Goal: Book appointment/travel/reservation

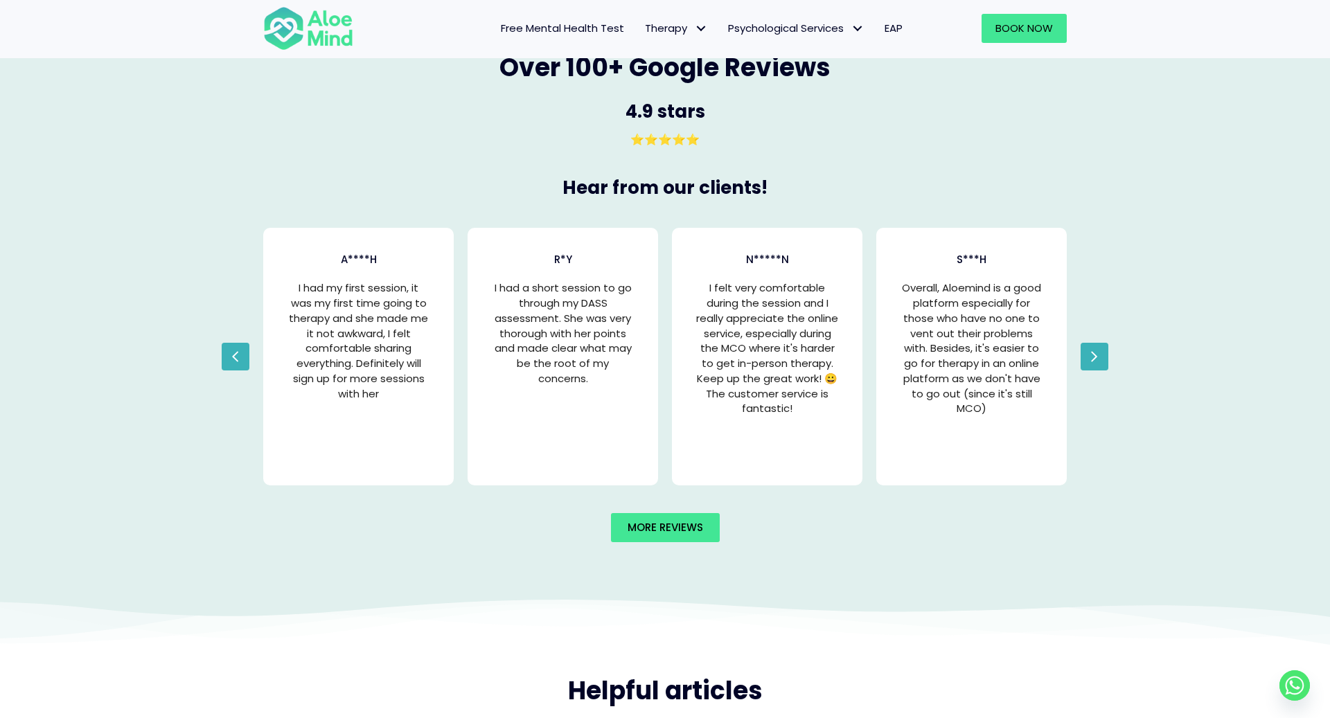
scroll to position [2494, 0]
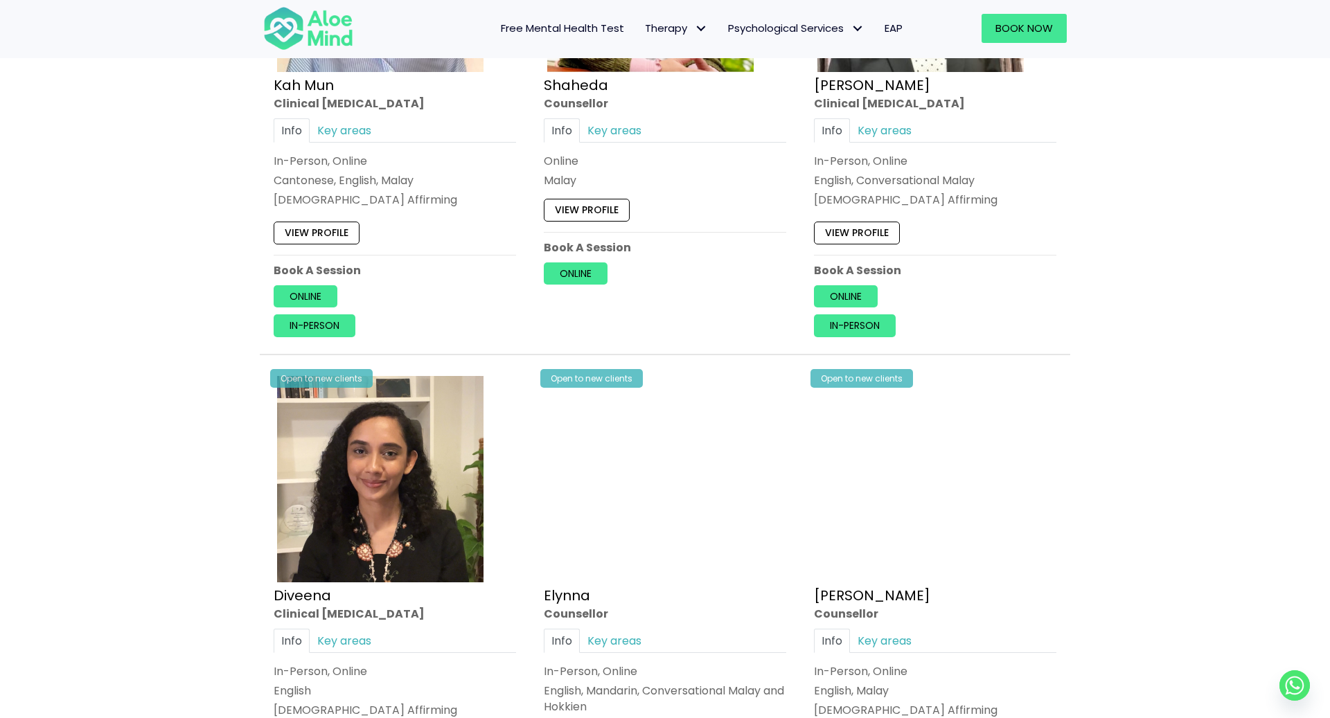
scroll to position [1053, 0]
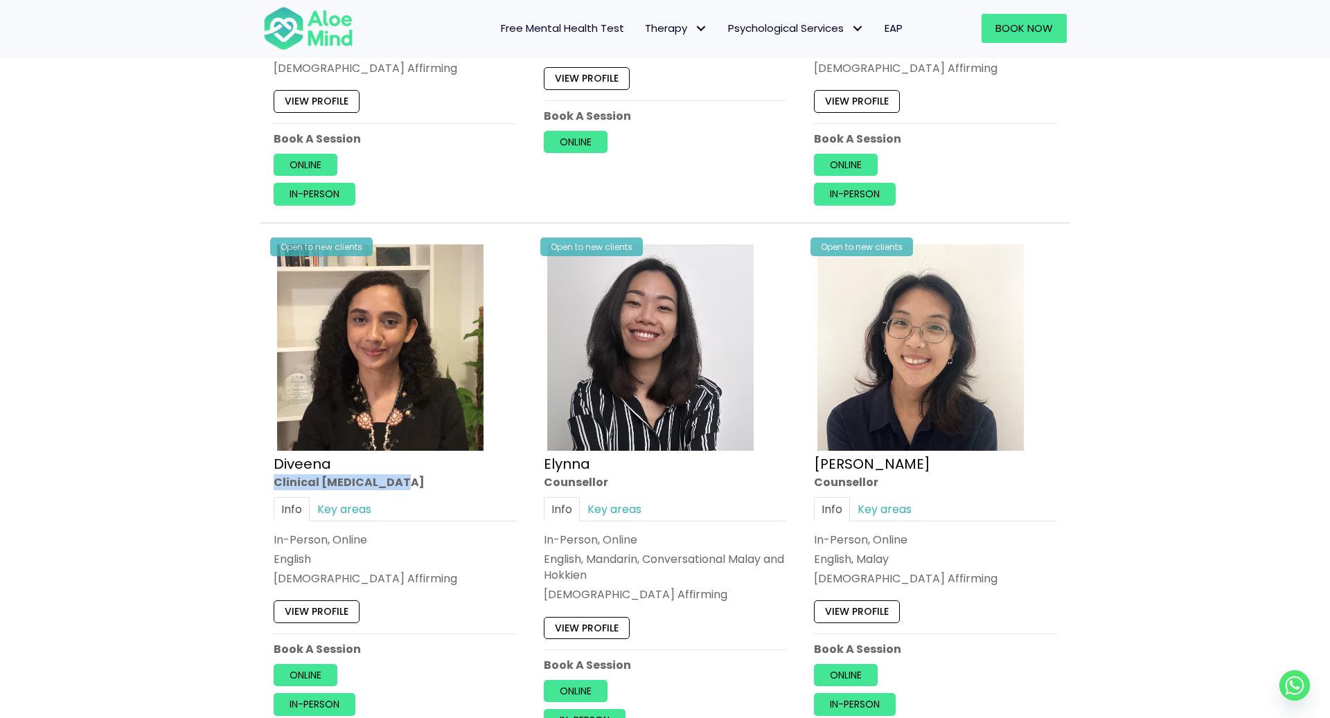
drag, startPoint x: 251, startPoint y: 477, endPoint x: 418, endPoint y: 477, distance: 166.2
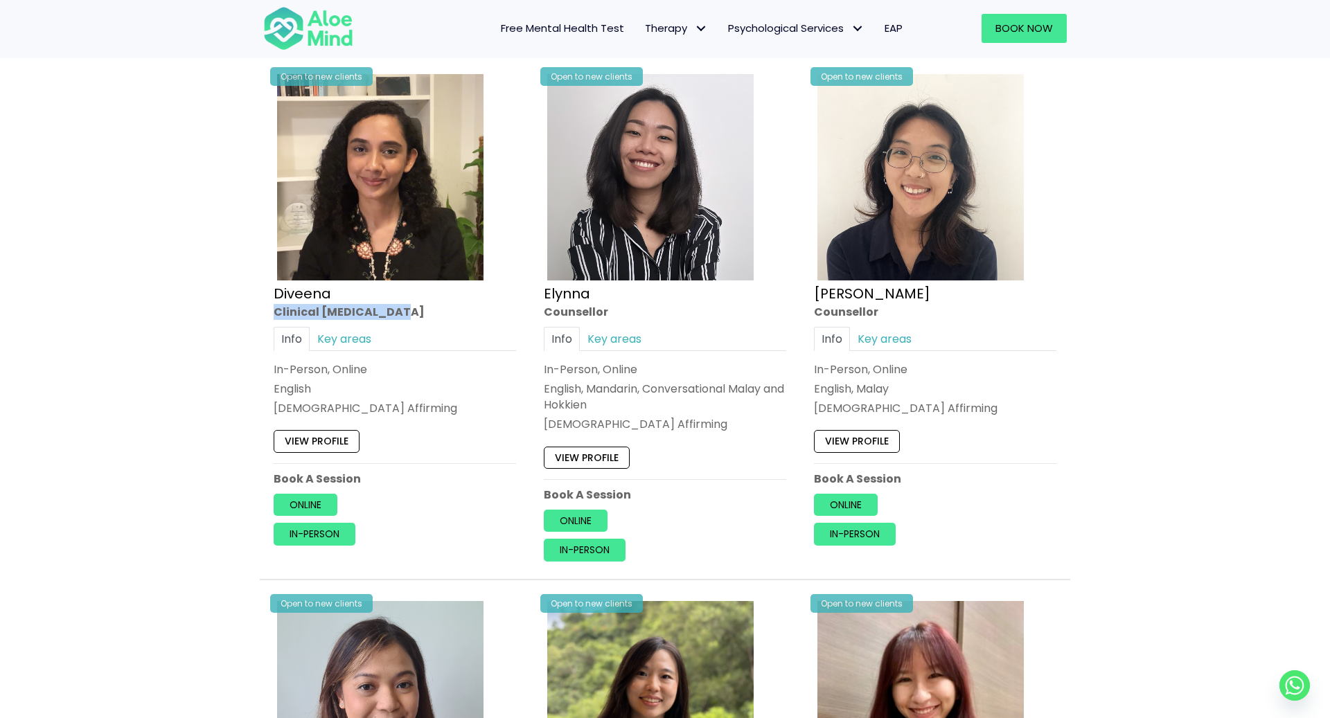
scroll to position [1229, 0]
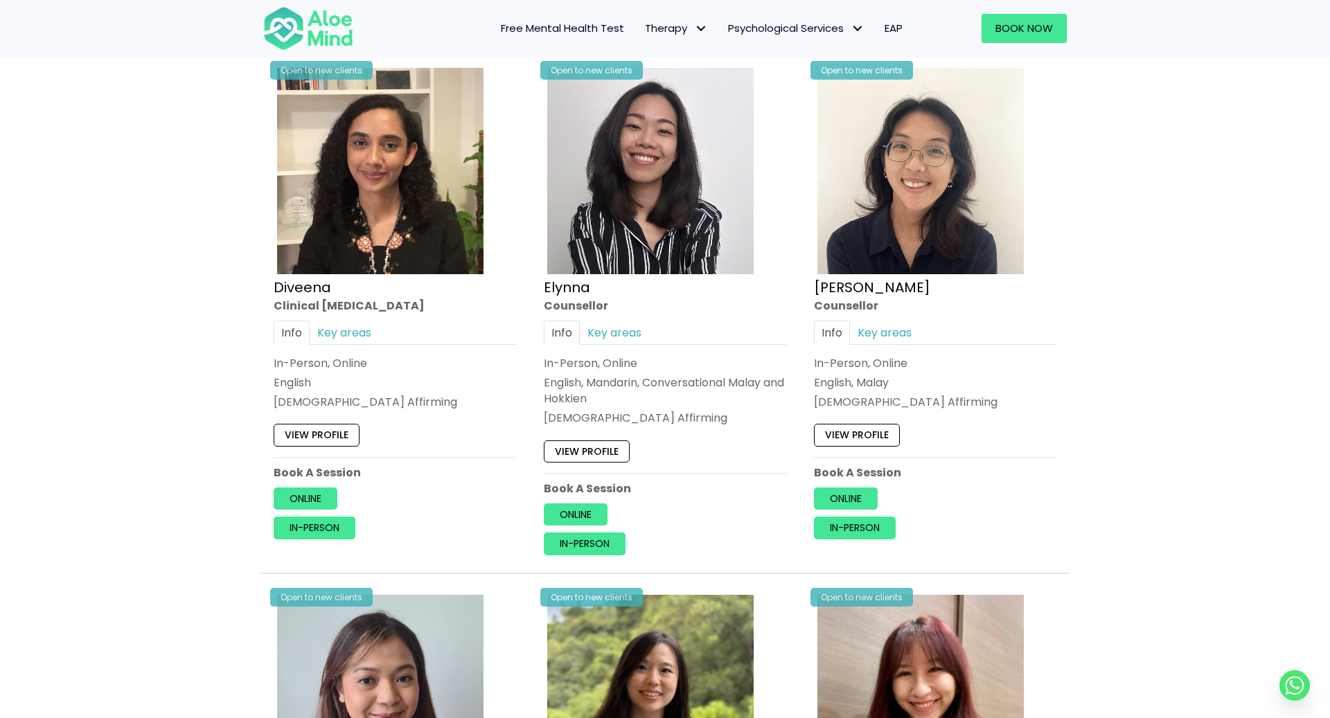
click at [417, 512] on div "Online In-person" at bounding box center [395, 514] width 242 height 52
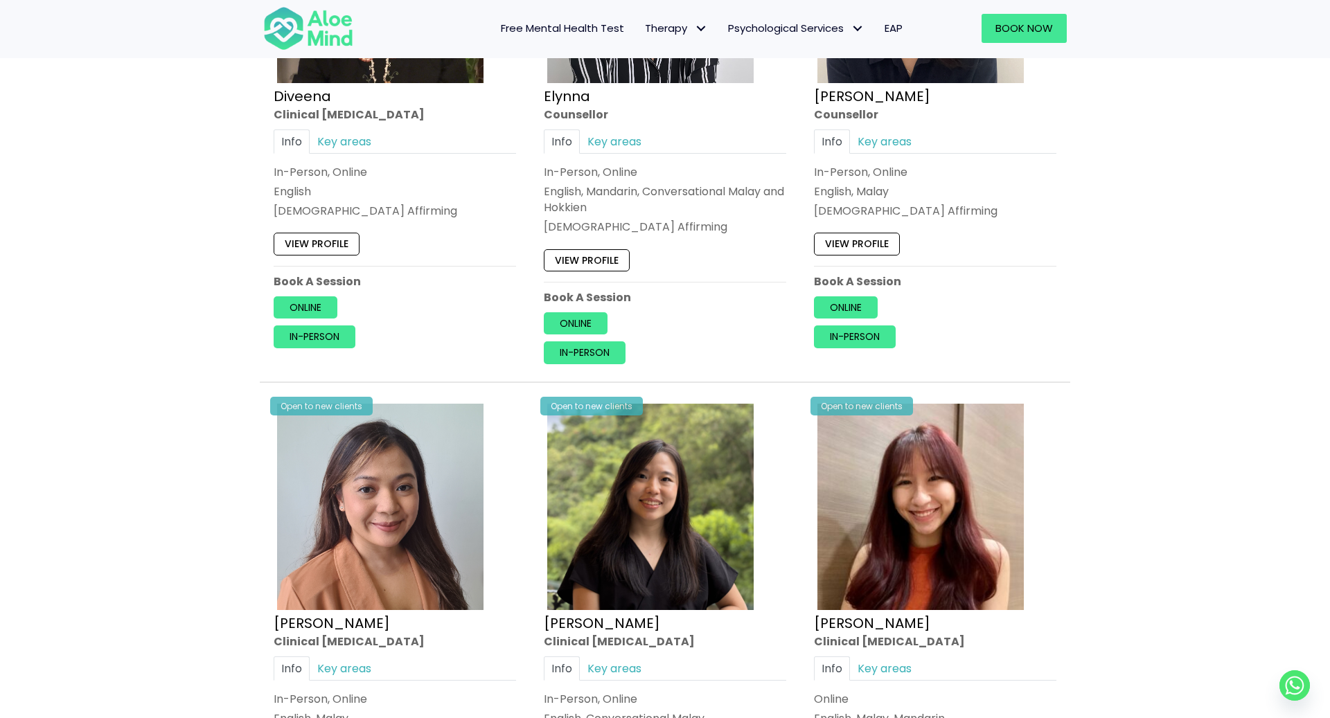
scroll to position [1055, 0]
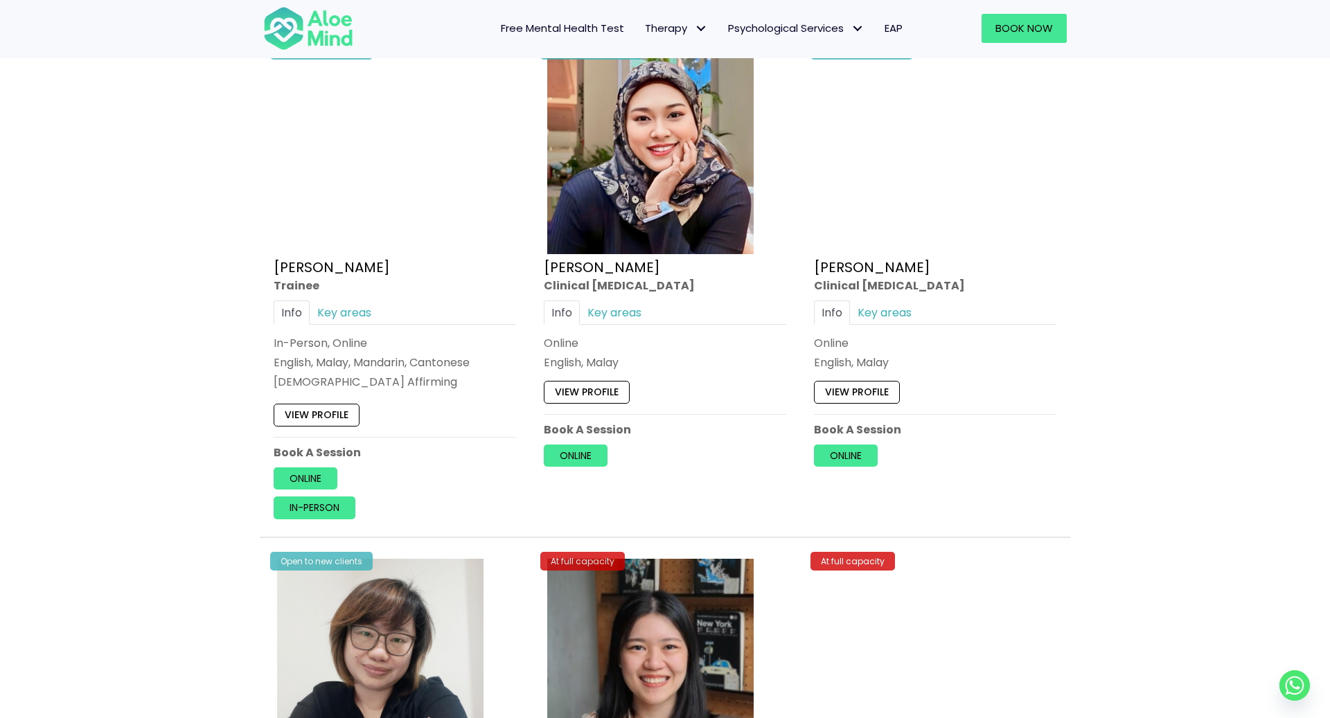
scroll to position [3948, 0]
